Goal: Task Accomplishment & Management: Manage account settings

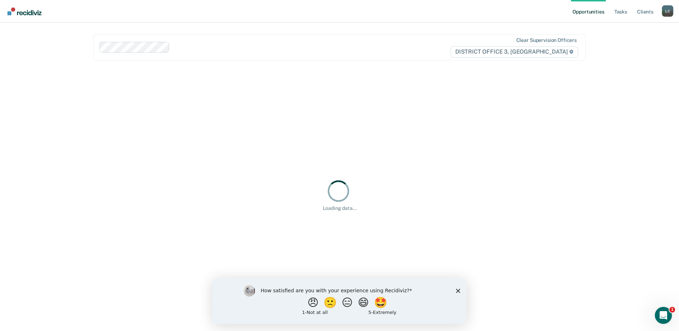
click at [462, 292] on div "How satisfied are you with your experience using Recidiviz? 😠 🙁 😑 😄 🤩 1 - Not a…" at bounding box center [339, 301] width 254 height 46
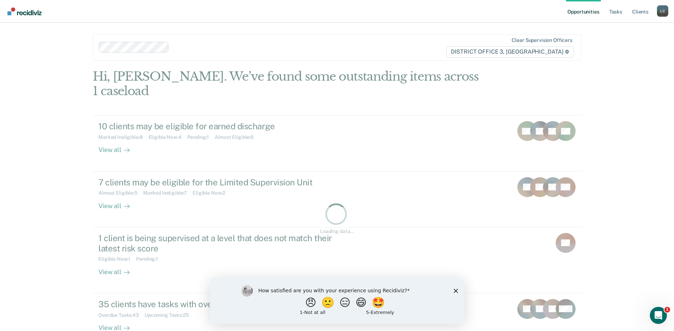
click at [459, 289] on div "How satisfied are you with your experience using Recidiviz? 😠 🙁 😑 😄 🤩 1 - Not a…" at bounding box center [337, 301] width 254 height 46
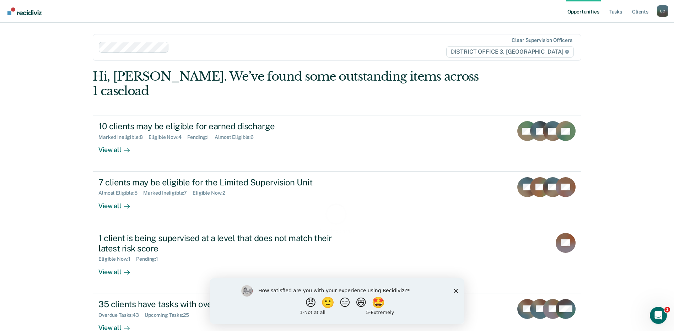
click at [454, 290] on icon "Close survey" at bounding box center [455, 291] width 4 height 4
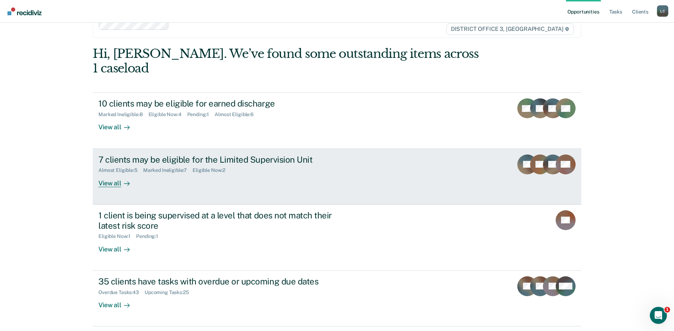
scroll to position [47, 0]
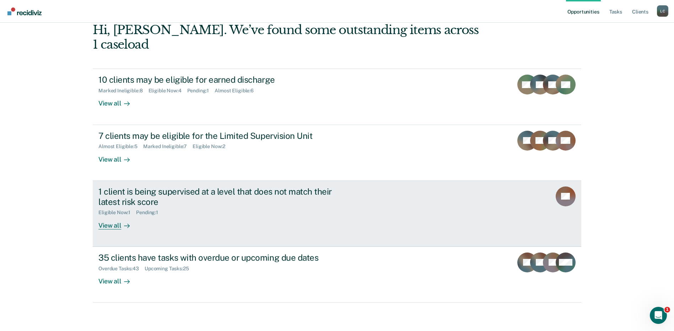
click at [113, 226] on div "View all" at bounding box center [118, 223] width 40 height 14
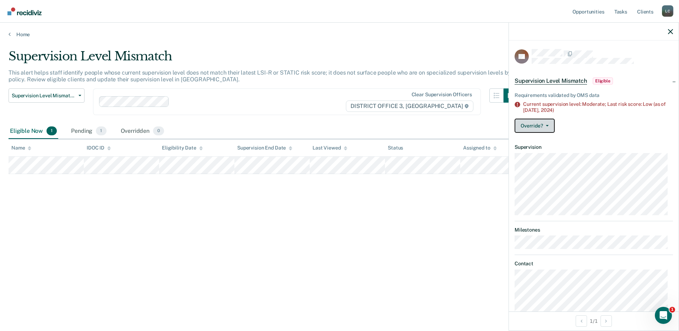
click at [542, 124] on button "Override?" at bounding box center [535, 126] width 40 height 14
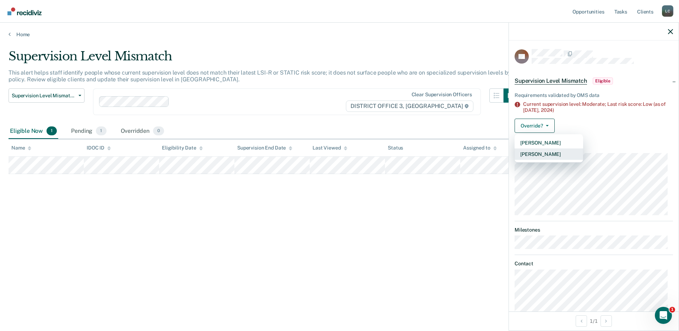
click at [542, 152] on button "[PERSON_NAME]" at bounding box center [549, 154] width 69 height 11
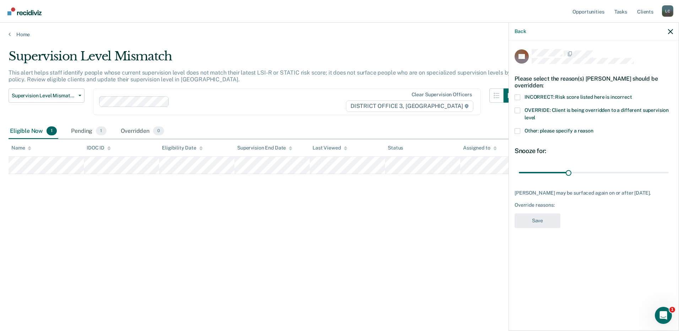
click at [517, 108] on span at bounding box center [518, 111] width 6 height 6
click at [535, 115] on input "OVERRIDE: Client is being overridden to a different supervision level" at bounding box center [535, 115] width 0 height 0
drag, startPoint x: 569, startPoint y: 164, endPoint x: 617, endPoint y: 165, distance: 47.6
type input "60"
click at [617, 166] on input "range" at bounding box center [594, 172] width 150 height 12
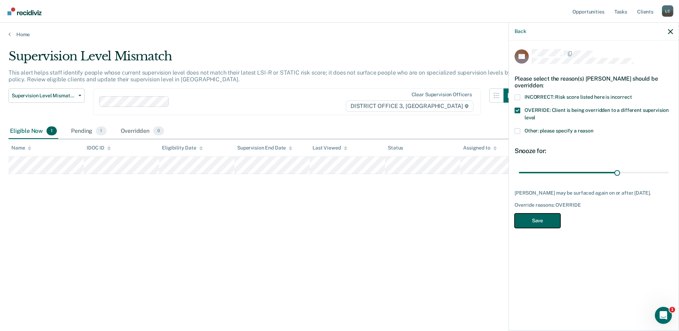
click at [547, 220] on button "Save" at bounding box center [538, 221] width 46 height 15
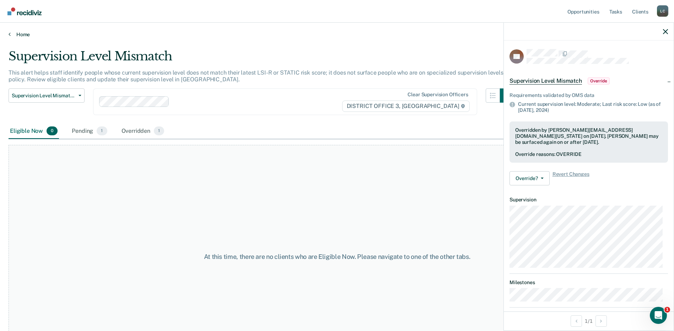
click at [9, 34] on icon at bounding box center [10, 34] width 2 height 6
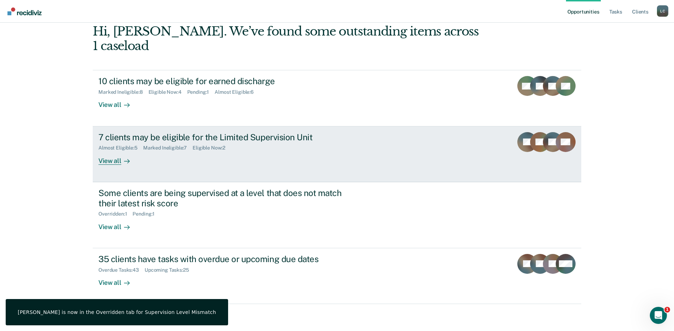
scroll to position [47, 0]
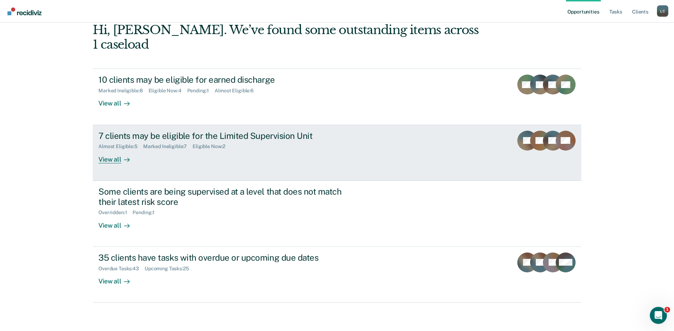
click at [105, 158] on div "View all" at bounding box center [118, 157] width 40 height 14
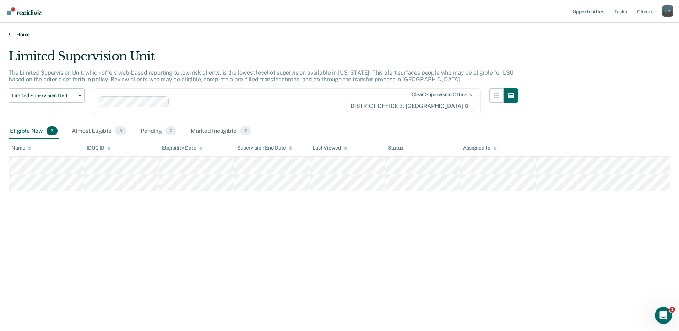
click at [20, 33] on link "Home" at bounding box center [340, 34] width 662 height 6
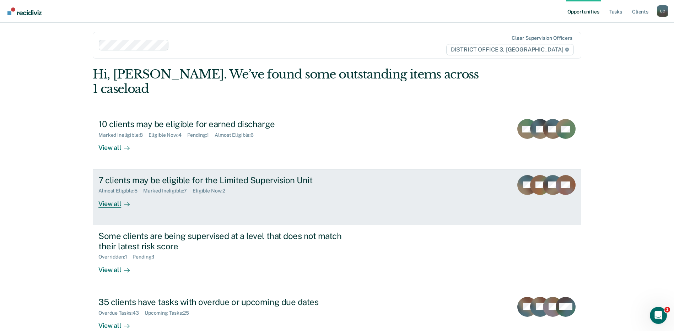
scroll to position [47, 0]
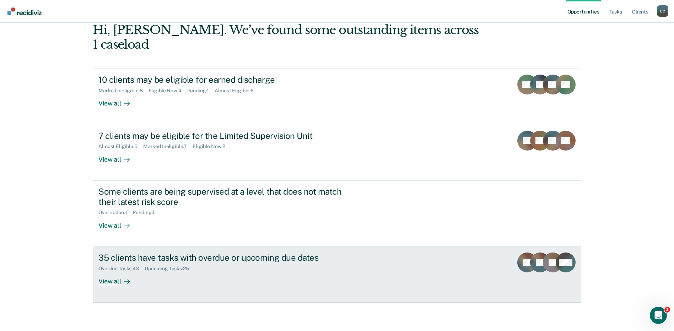
click at [118, 282] on div "View all" at bounding box center [118, 278] width 40 height 14
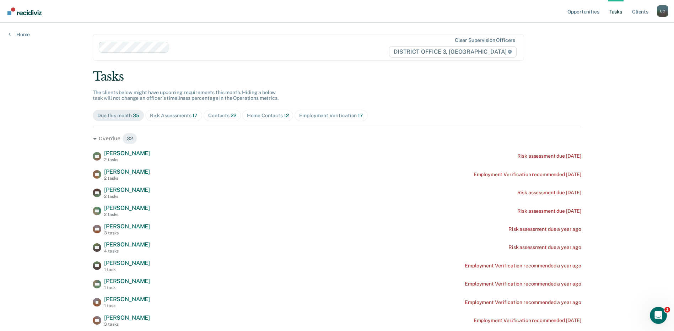
click at [168, 118] on div "Risk Assessments 17" at bounding box center [174, 116] width 48 height 6
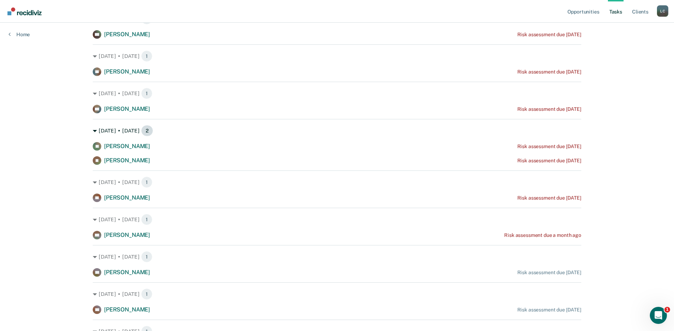
scroll to position [359, 0]
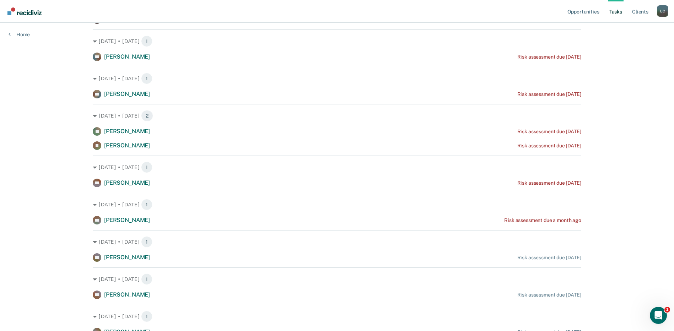
click at [643, 108] on div "Opportunities Tasks Client s [PERSON_NAME] [PERSON_NAME] Profile How it works L…" at bounding box center [337, 21] width 674 height 761
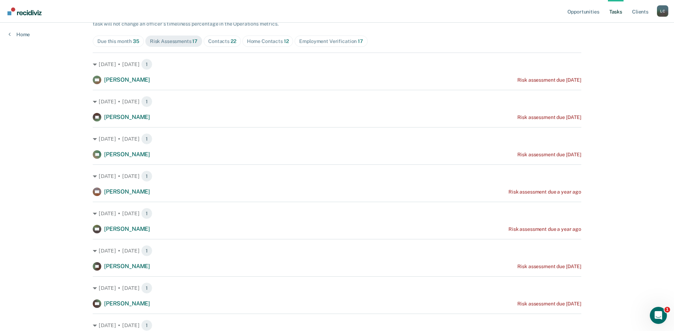
scroll to position [0, 0]
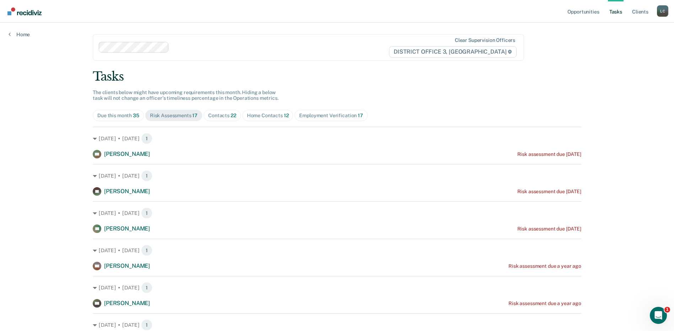
click at [214, 118] on div "Contacts 22" at bounding box center [222, 116] width 28 height 6
click at [186, 115] on div "Risk Assessments 17" at bounding box center [174, 116] width 48 height 6
click at [8, 36] on div "Home" at bounding box center [19, 30] width 38 height 15
click at [10, 33] on icon at bounding box center [10, 34] width 2 height 6
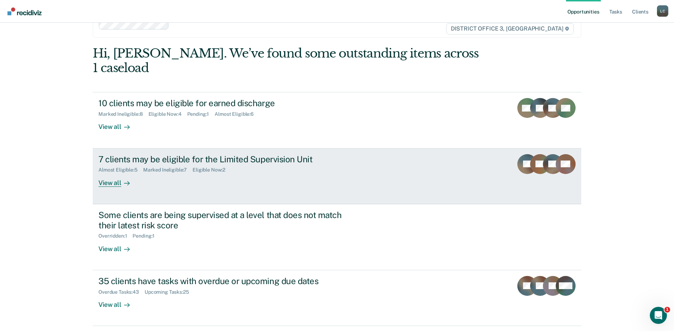
scroll to position [47, 0]
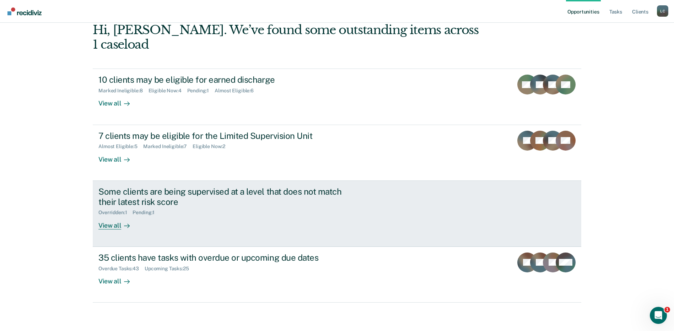
click at [108, 224] on div "View all" at bounding box center [118, 223] width 40 height 14
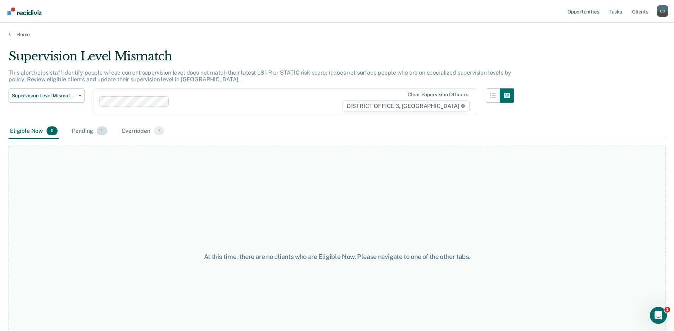
click at [78, 130] on div "Pending 1" at bounding box center [89, 132] width 38 height 16
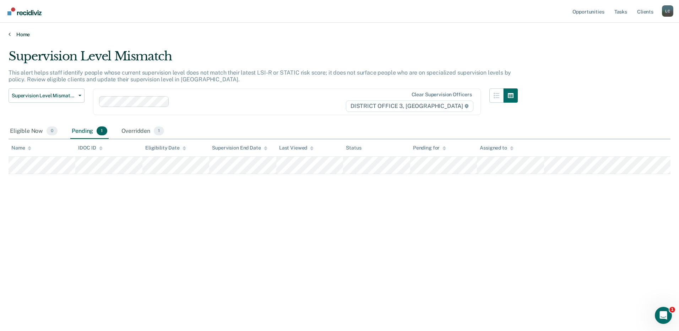
click at [10, 34] on icon at bounding box center [10, 34] width 2 height 6
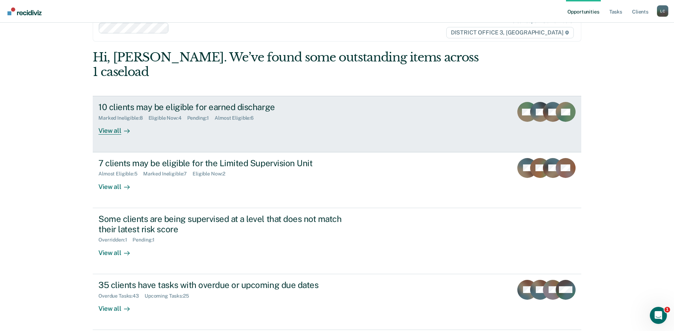
scroll to position [36, 0]
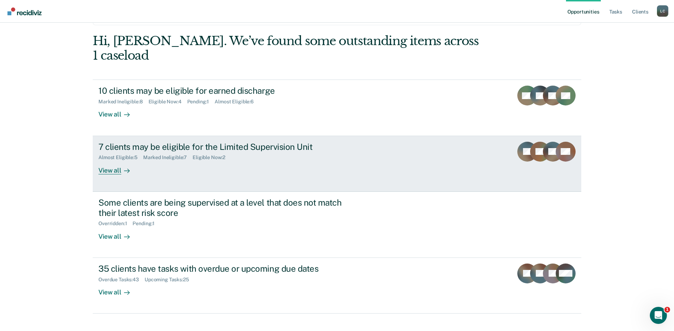
click at [113, 169] on div "View all" at bounding box center [118, 168] width 40 height 14
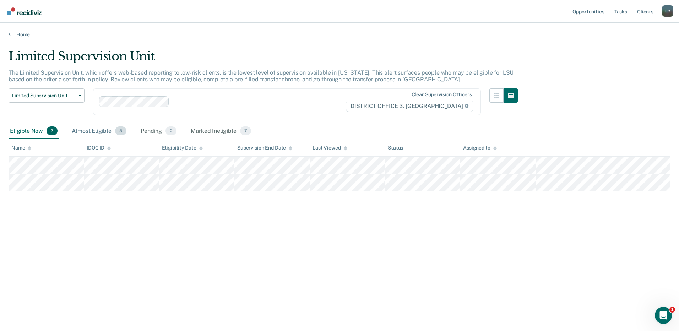
click at [96, 131] on div "Almost Eligible 5" at bounding box center [99, 132] width 58 height 16
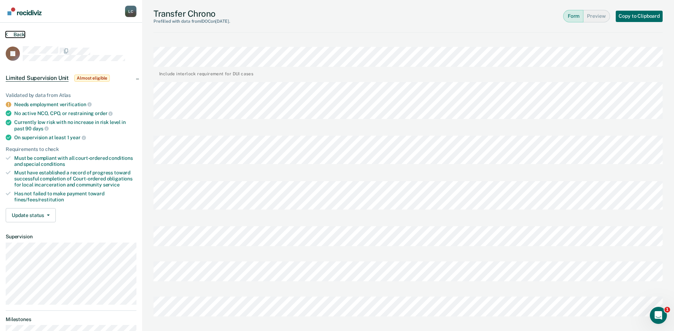
click at [14, 32] on button "Back" at bounding box center [15, 34] width 19 height 6
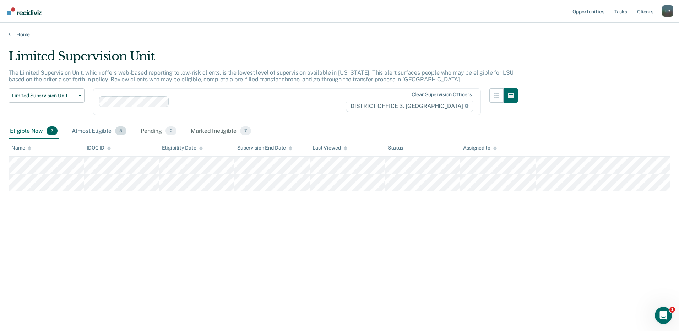
click at [103, 131] on div "Almost Eligible 5" at bounding box center [99, 132] width 58 height 16
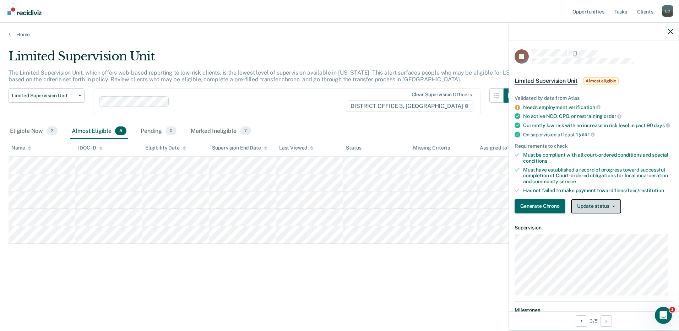
click at [580, 212] on button "Update status" at bounding box center [596, 206] width 50 height 14
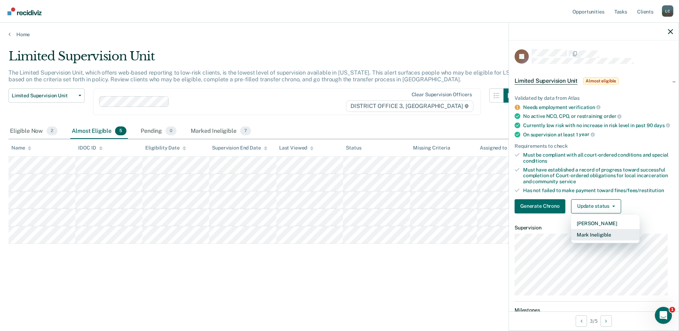
click at [586, 241] on button "Mark Ineligible" at bounding box center [605, 234] width 69 height 11
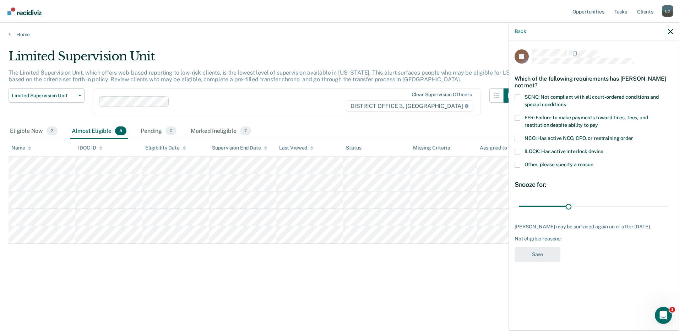
click at [519, 164] on span at bounding box center [518, 165] width 6 height 6
click at [594, 162] on input "Other, please specify a reason" at bounding box center [594, 162] width 0 height 0
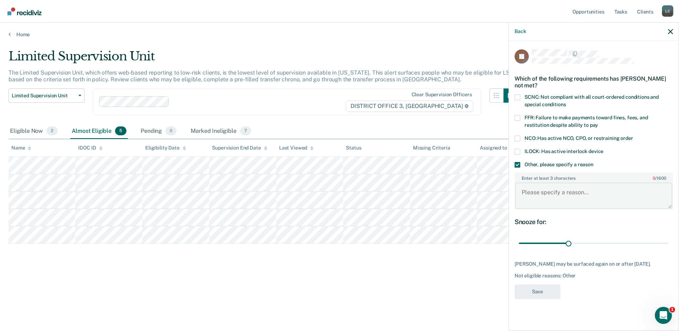
click at [557, 196] on textarea "Enter at least 3 characters 0 / 1600" at bounding box center [594, 196] width 157 height 26
click at [547, 198] on textarea "Enter at least 3 characters 0 / 1600" at bounding box center [594, 196] width 157 height 26
paste textarea "[GEOGRAPHIC_DATA], [US_STATE] for Possession of a Controlled Substance. He has …"
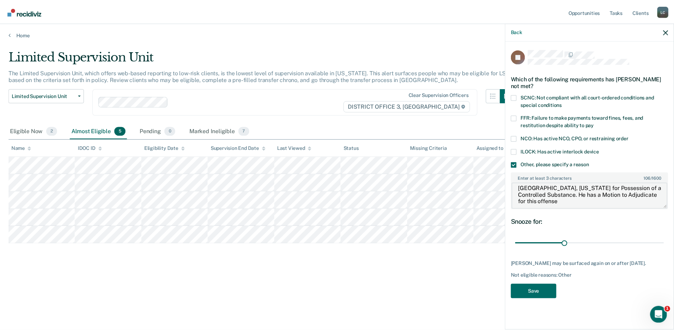
scroll to position [7, 0]
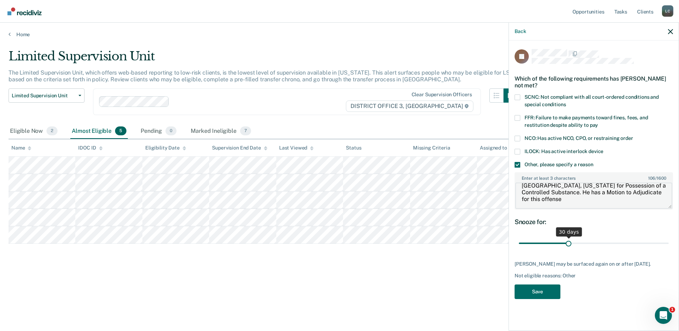
type textarea "[GEOGRAPHIC_DATA], [US_STATE] for Possession of a Controlled Substance. He has …"
drag, startPoint x: 568, startPoint y: 243, endPoint x: 685, endPoint y: 245, distance: 117.3
type input "90"
click at [669, 245] on input "range" at bounding box center [594, 243] width 150 height 12
click at [535, 292] on button "Save" at bounding box center [538, 292] width 46 height 15
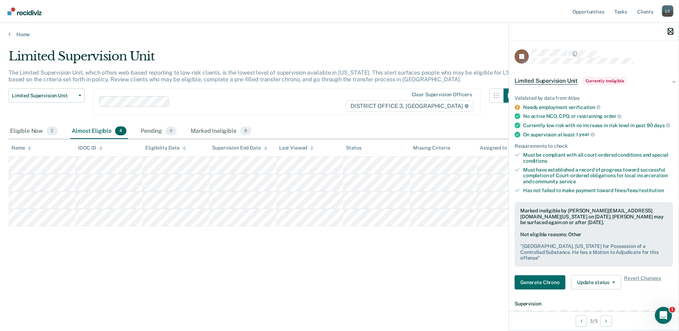
click at [669, 32] on icon "button" at bounding box center [670, 31] width 5 height 5
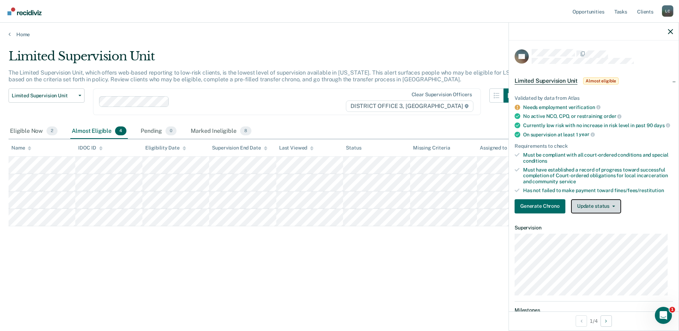
click at [592, 209] on button "Update status" at bounding box center [596, 206] width 50 height 14
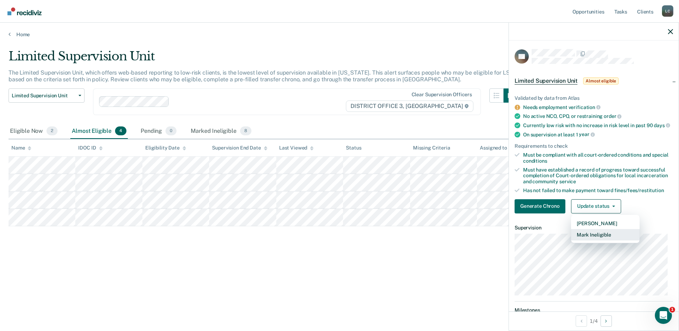
click at [592, 238] on button "Mark Ineligible" at bounding box center [605, 234] width 69 height 11
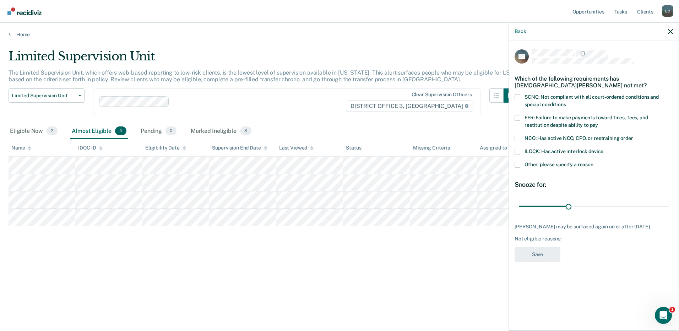
click at [519, 166] on span at bounding box center [518, 165] width 6 height 6
click at [594, 162] on input "Other, please specify a reason" at bounding box center [594, 162] width 0 height 0
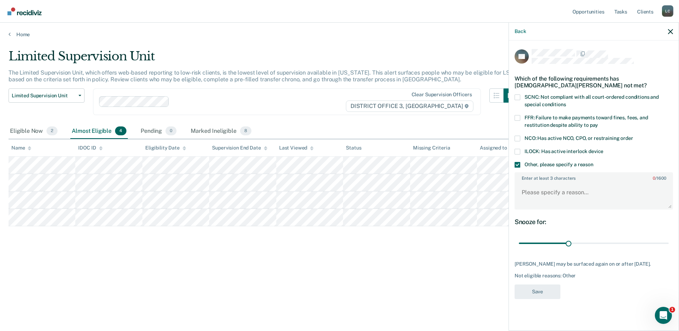
click at [518, 138] on span at bounding box center [518, 139] width 6 height 6
click at [634, 136] on input "NCO: Has active NCO, CPO, or restraining order" at bounding box center [634, 136] width 0 height 0
click at [527, 196] on textarea "Enter at least 3 characters 0 / 1600" at bounding box center [594, 196] width 157 height 26
click at [592, 195] on textarea "Violated NCO on" at bounding box center [594, 196] width 157 height 26
type textarea "Violated NCO on [DATE]. case # CR14-25-14136"
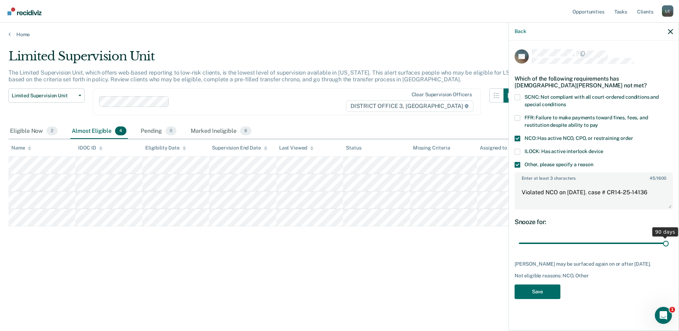
drag, startPoint x: 567, startPoint y: 243, endPoint x: 668, endPoint y: 246, distance: 101.0
type input "90"
click at [669, 247] on input "range" at bounding box center [594, 243] width 150 height 12
click at [554, 295] on button "Save" at bounding box center [538, 292] width 46 height 15
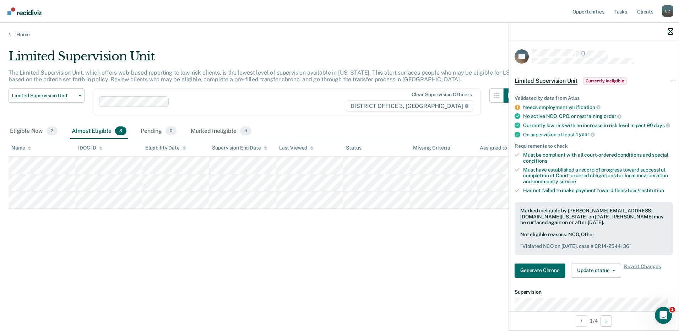
click at [671, 33] on icon "button" at bounding box center [670, 31] width 5 height 5
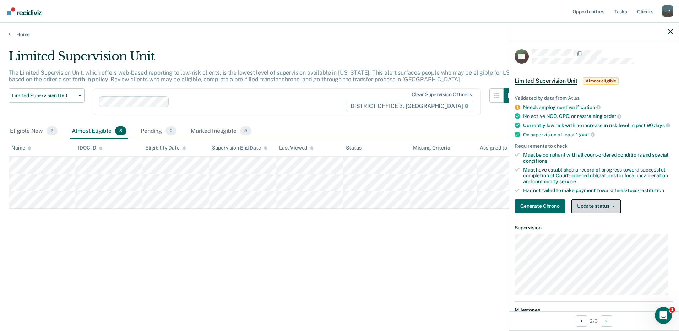
click at [591, 212] on button "Update status" at bounding box center [596, 206] width 50 height 14
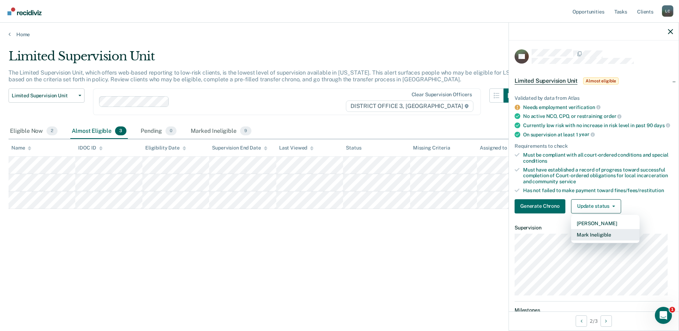
click at [606, 237] on button "Mark Ineligible" at bounding box center [605, 234] width 69 height 11
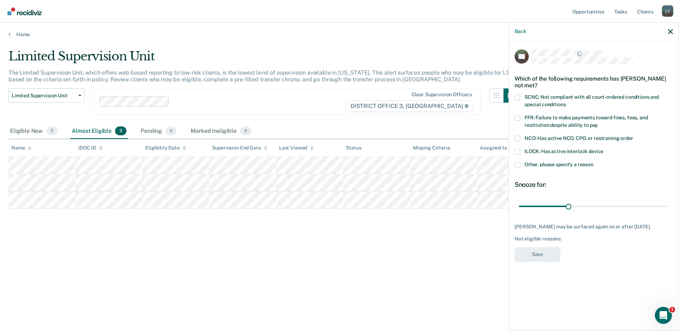
click at [517, 95] on span at bounding box center [518, 98] width 6 height 6
click at [566, 102] on input "SCNC: Not compliant with all court-ordered conditions and special conditions" at bounding box center [566, 102] width 0 height 0
click at [517, 118] on span at bounding box center [518, 118] width 6 height 6
click at [598, 123] on input "FFR: Failure to make payments toward fines, fees, and restitution despite abili…" at bounding box center [598, 123] width 0 height 0
click at [517, 118] on span at bounding box center [518, 118] width 6 height 6
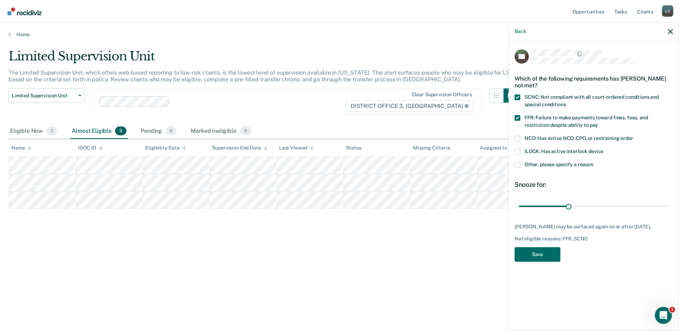
click at [598, 123] on input "FFR: Failure to make payments toward fines, fees, and restitution despite abili…" at bounding box center [598, 123] width 0 height 0
click at [549, 255] on button "Save" at bounding box center [538, 254] width 46 height 15
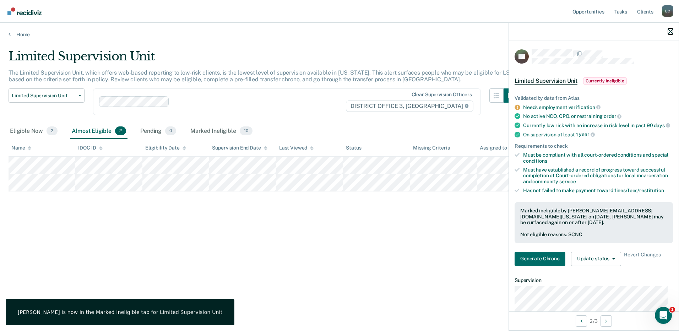
click at [670, 31] on icon "button" at bounding box center [670, 31] width 5 height 5
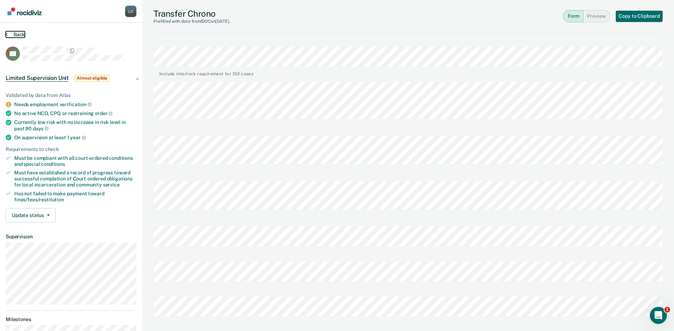
click at [9, 32] on button "Back" at bounding box center [15, 34] width 19 height 6
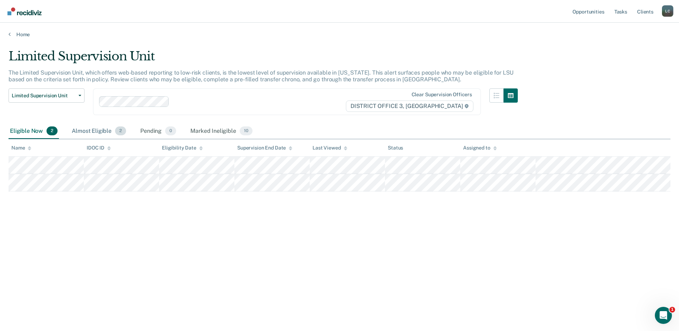
click at [90, 131] on div "Almost Eligible 2" at bounding box center [98, 132] width 57 height 16
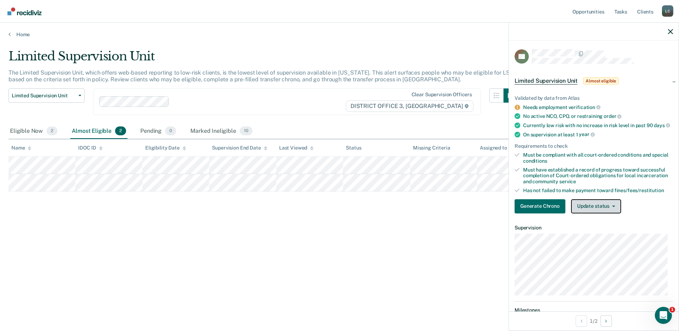
click at [594, 214] on button "Update status" at bounding box center [596, 206] width 50 height 14
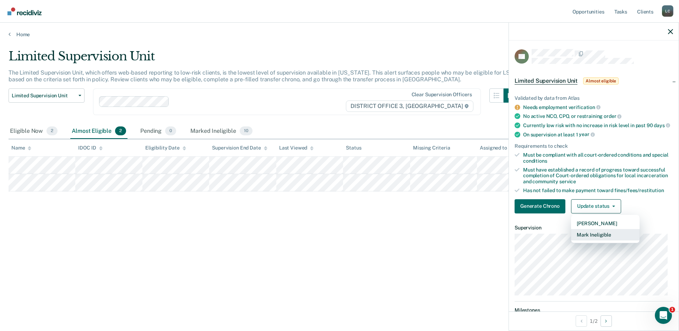
click at [594, 241] on button "Mark Ineligible" at bounding box center [605, 234] width 69 height 11
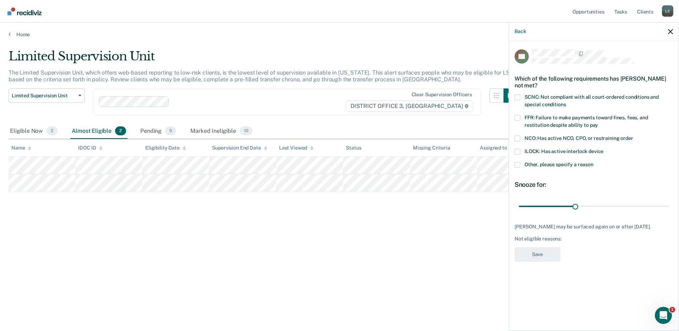
click at [518, 95] on span at bounding box center [518, 98] width 6 height 6
click at [566, 102] on input "SCNC: Not compliant with all court-ordered conditions and special conditions" at bounding box center [566, 102] width 0 height 0
click at [553, 259] on button "Save" at bounding box center [538, 254] width 46 height 15
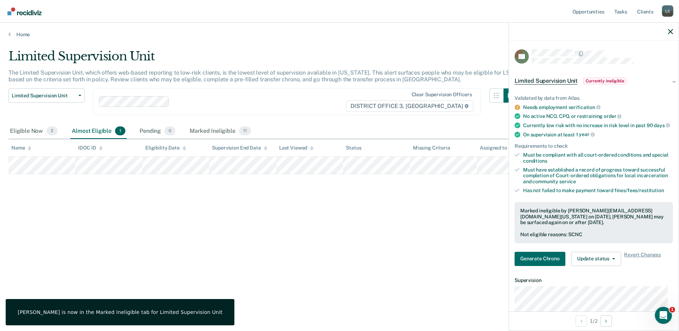
click at [197, 203] on div "Limited Supervision Unit The Limited Supervision Unit, which offers web-based r…" at bounding box center [340, 163] width 662 height 229
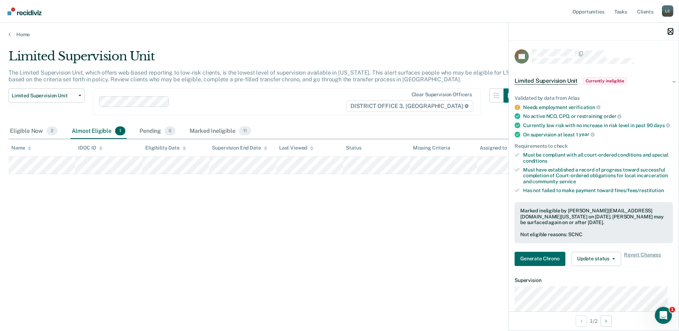
click at [669, 32] on icon "button" at bounding box center [670, 31] width 5 height 5
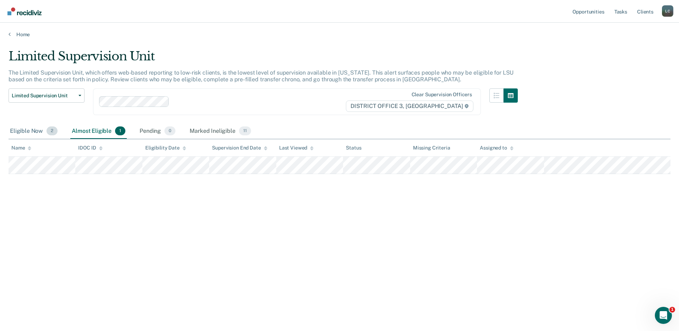
click at [35, 137] on div "Eligible Now 2" at bounding box center [34, 132] width 50 height 16
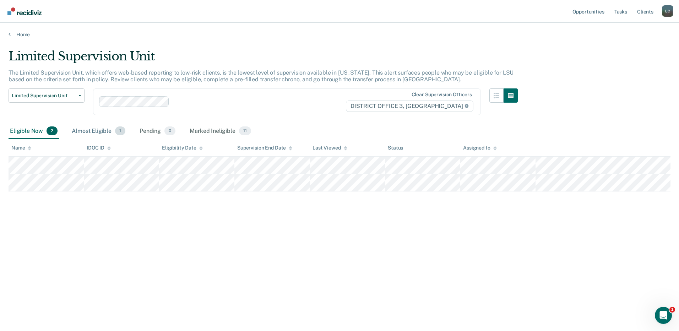
click at [102, 133] on div "Almost Eligible 1" at bounding box center [98, 132] width 56 height 16
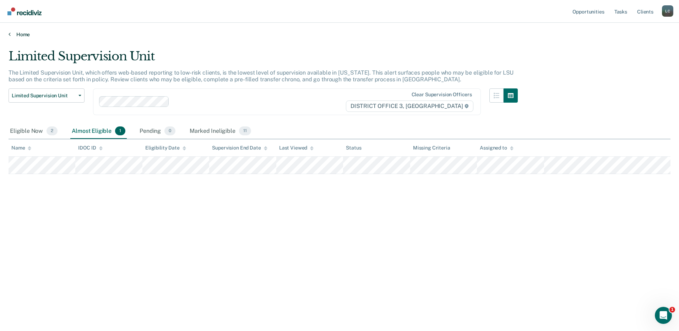
click at [19, 36] on link "Home" at bounding box center [340, 34] width 662 height 6
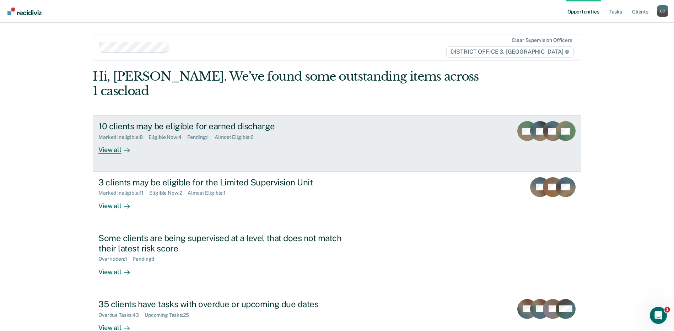
click at [117, 152] on div "View all" at bounding box center [118, 147] width 40 height 14
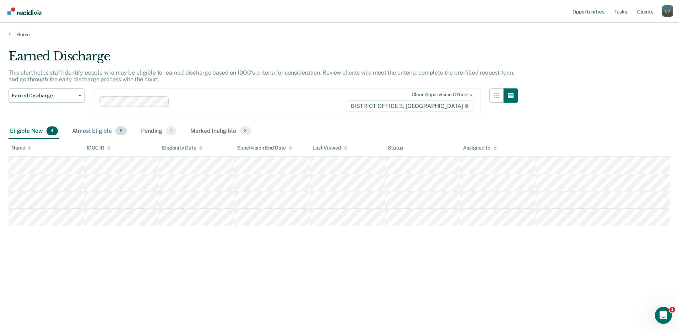
click at [81, 130] on div "Almost Eligible 6" at bounding box center [100, 132] width 58 height 16
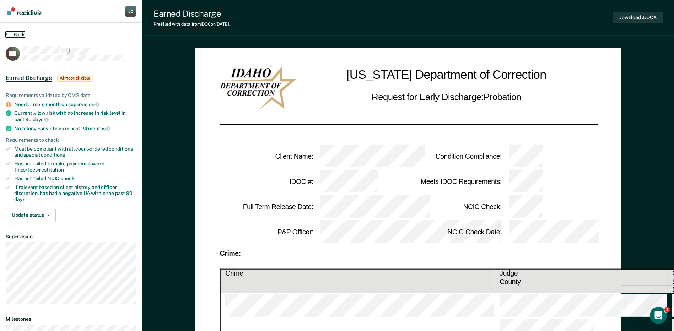
click at [12, 32] on button "Back" at bounding box center [15, 34] width 19 height 6
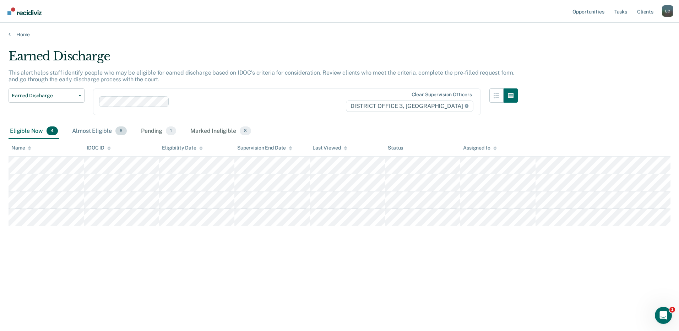
click at [99, 131] on div "Almost Eligible 6" at bounding box center [100, 132] width 58 height 16
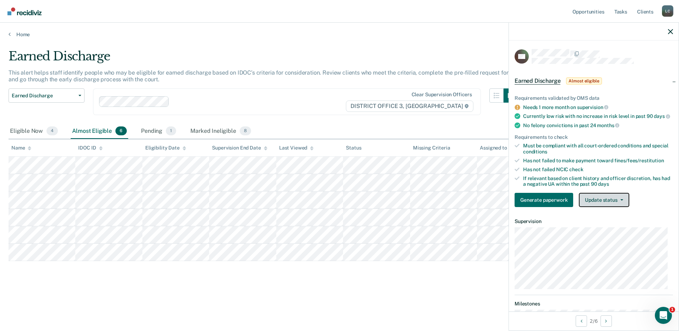
click at [609, 206] on button "Update status" at bounding box center [604, 200] width 50 height 14
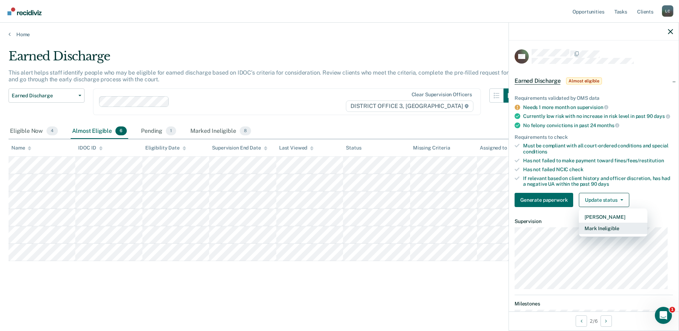
click at [607, 234] on button "Mark Ineligible" at bounding box center [613, 228] width 69 height 11
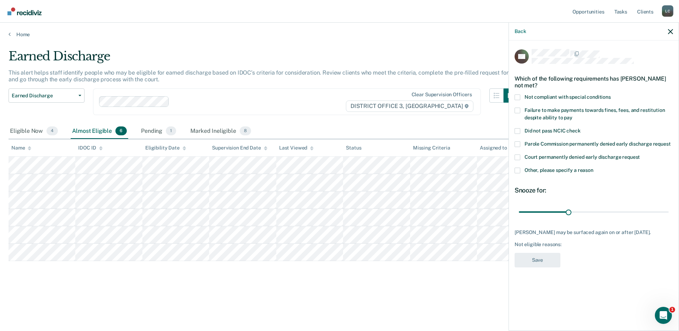
click at [516, 98] on span at bounding box center [518, 98] width 6 height 6
click at [611, 95] on input "Not compliant with special conditions" at bounding box center [611, 95] width 0 height 0
click at [516, 98] on span at bounding box center [518, 98] width 6 height 6
click at [611, 95] on input "Not compliant with special conditions" at bounding box center [611, 95] width 0 height 0
click at [519, 168] on span at bounding box center [518, 171] width 6 height 6
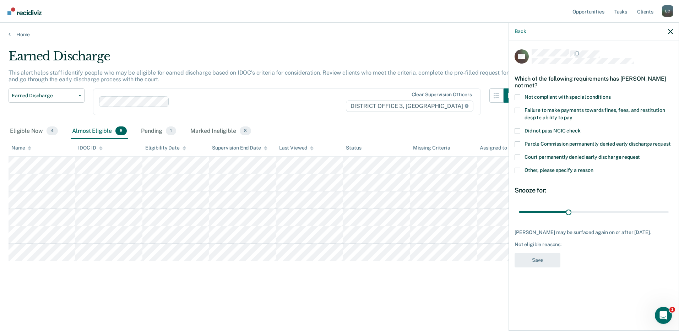
click at [594, 168] on input "Other, please specify a reason" at bounding box center [594, 168] width 0 height 0
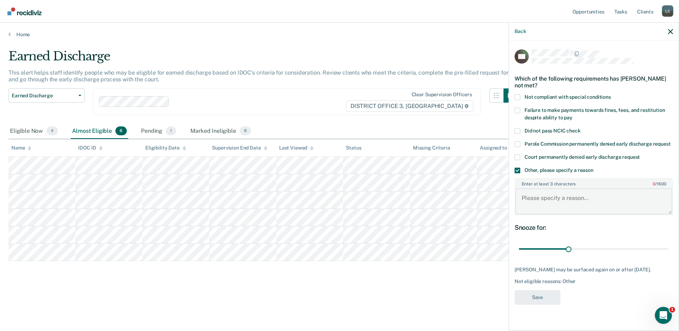
click at [540, 205] on textarea "Enter at least 3 characters 0 / 1600" at bounding box center [594, 201] width 157 height 26
type textarea "Needs to finish special conditions"
click at [515, 98] on span at bounding box center [518, 98] width 6 height 6
click at [611, 95] on input "Not compliant with special conditions" at bounding box center [611, 95] width 0 height 0
click at [538, 296] on button "Save" at bounding box center [538, 297] width 46 height 15
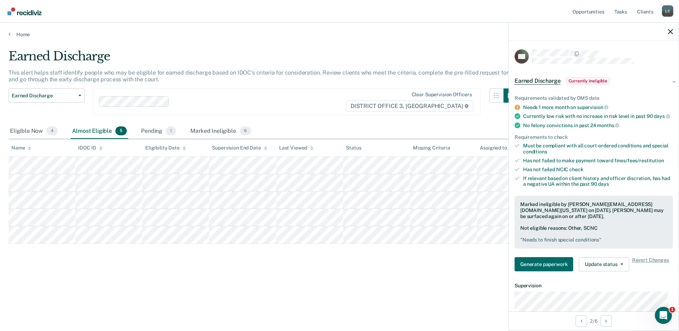
click at [166, 261] on div "Earned Discharge This alert helps staff identify people who may be eligible for…" at bounding box center [340, 163] width 662 height 229
click at [670, 31] on icon "button" at bounding box center [670, 31] width 5 height 5
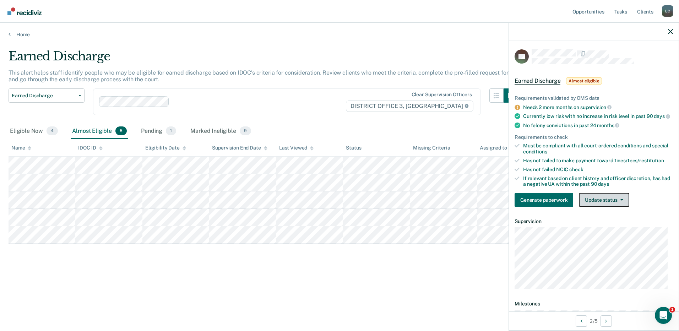
click at [594, 206] on button "Update status" at bounding box center [604, 200] width 50 height 14
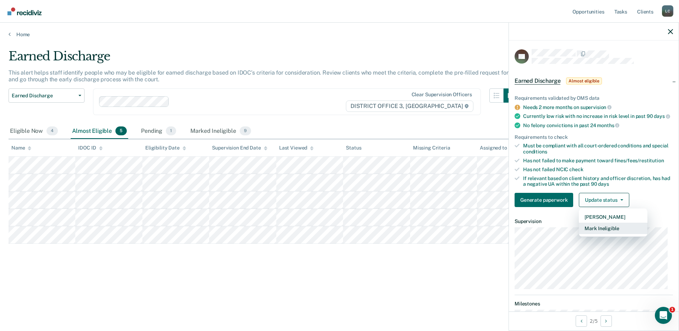
click at [597, 234] on button "Mark Ineligible" at bounding box center [613, 228] width 69 height 11
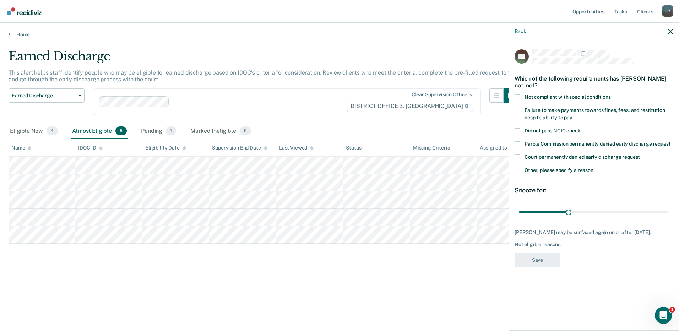
click at [519, 99] on span at bounding box center [518, 98] width 6 height 6
click at [611, 95] on input "Not compliant with special conditions" at bounding box center [611, 95] width 0 height 0
click at [518, 172] on span at bounding box center [518, 171] width 6 height 6
click at [594, 168] on input "Other, please specify a reason" at bounding box center [594, 168] width 0 height 0
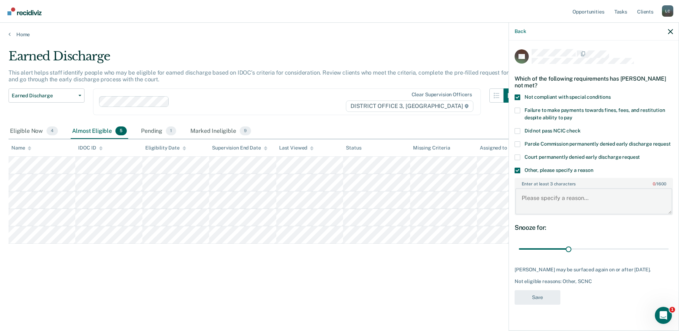
click at [550, 212] on textarea "Enter at least 3 characters 0 / 1600" at bounding box center [594, 201] width 157 height 26
type textarea "Needs to complete community service hours"
click at [534, 294] on button "Save" at bounding box center [538, 297] width 46 height 15
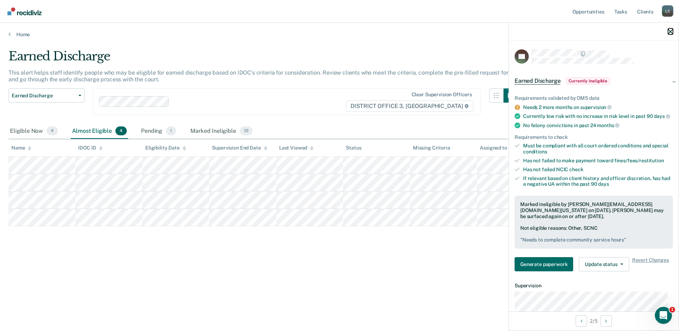
click at [670, 33] on icon "button" at bounding box center [670, 31] width 5 height 5
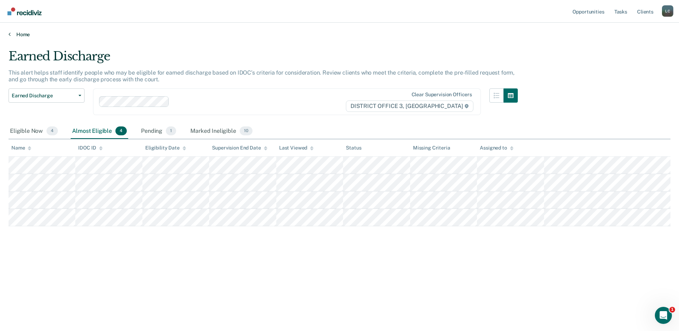
click at [23, 33] on link "Home" at bounding box center [340, 34] width 662 height 6
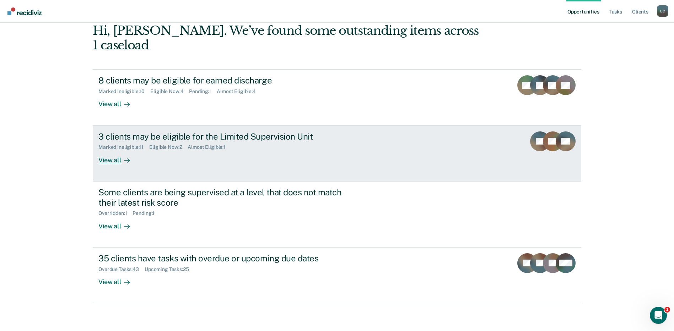
scroll to position [47, 0]
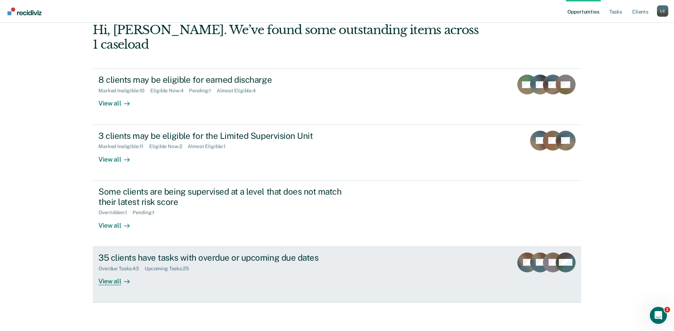
click at [112, 284] on div "View all" at bounding box center [118, 278] width 40 height 14
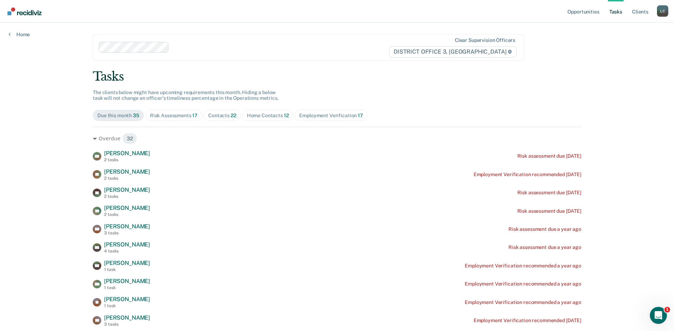
click at [172, 119] on span "Risk Assessments 17" at bounding box center [173, 115] width 57 height 11
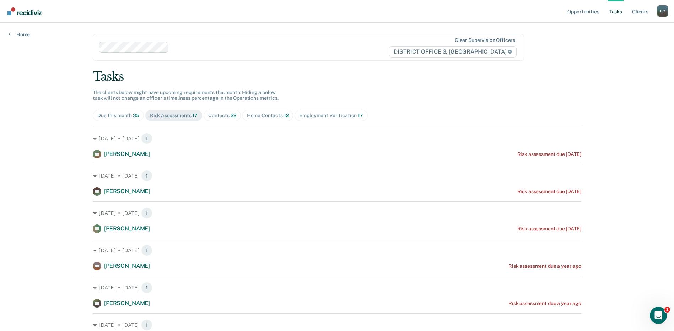
click at [219, 117] on div "Contacts 22" at bounding box center [222, 116] width 28 height 6
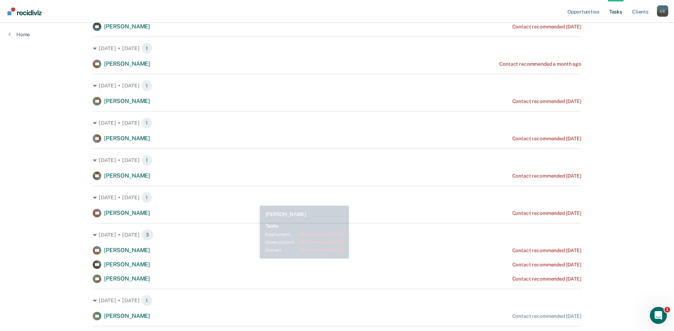
scroll to position [51, 0]
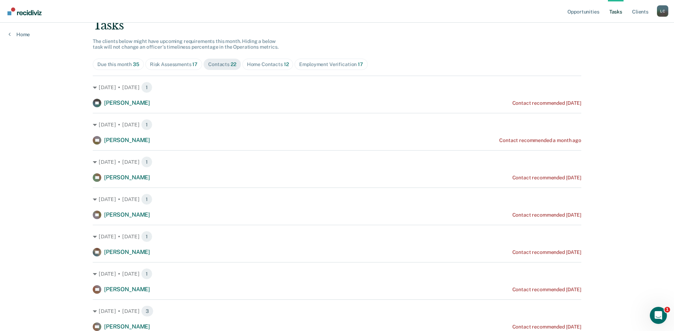
click at [269, 65] on div "Home Contacts 12" at bounding box center [268, 64] width 42 height 6
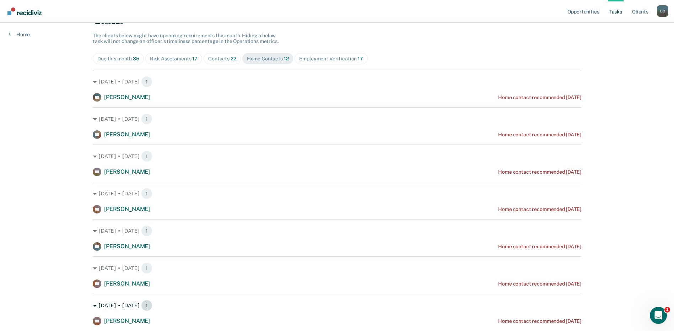
scroll to position [53, 0]
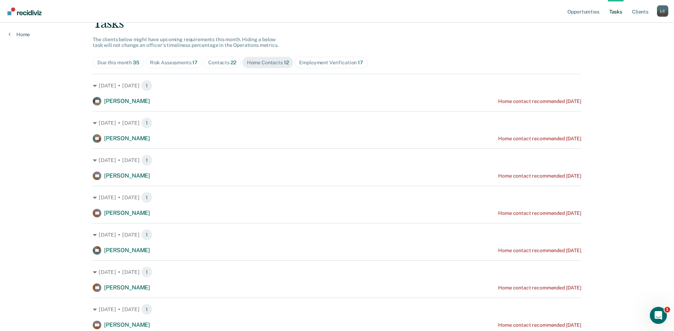
click at [310, 64] on div "Employment Verification 17" at bounding box center [331, 63] width 64 height 6
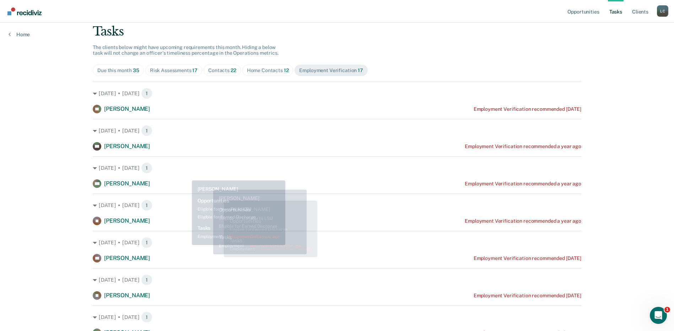
scroll to position [0, 0]
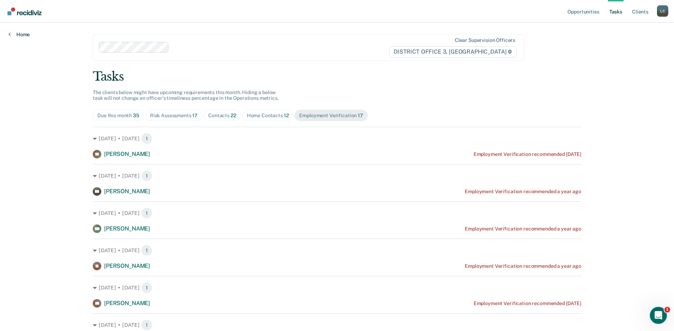
click at [18, 33] on link "Home" at bounding box center [19, 34] width 21 height 6
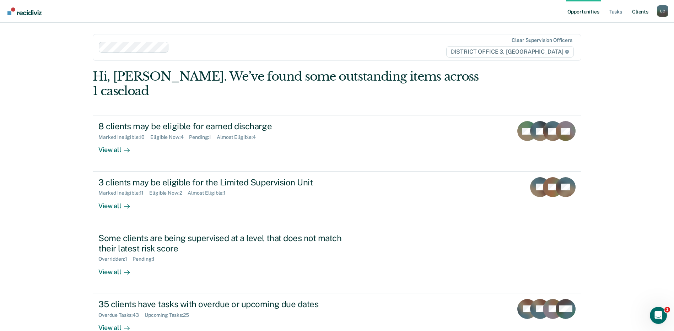
click at [641, 11] on link "Client s" at bounding box center [640, 11] width 19 height 23
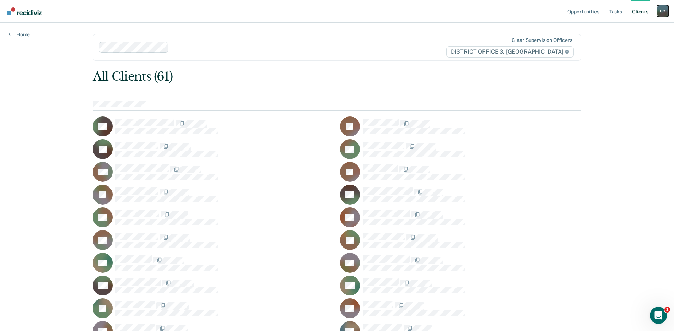
click at [659, 12] on div "L C" at bounding box center [662, 10] width 11 height 11
click at [619, 29] on link "Profile" at bounding box center [633, 29] width 57 height 6
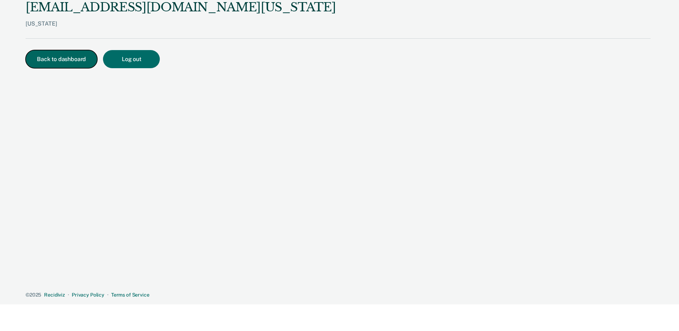
click at [75, 64] on button "Back to dashboard" at bounding box center [62, 59] width 72 height 18
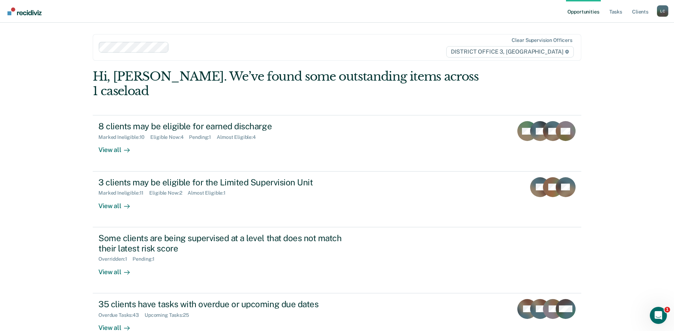
click at [584, 13] on link "Opportunities" at bounding box center [583, 11] width 34 height 23
click at [612, 14] on link "Tasks" at bounding box center [616, 11] width 16 height 23
